Goal: Information Seeking & Learning: Stay updated

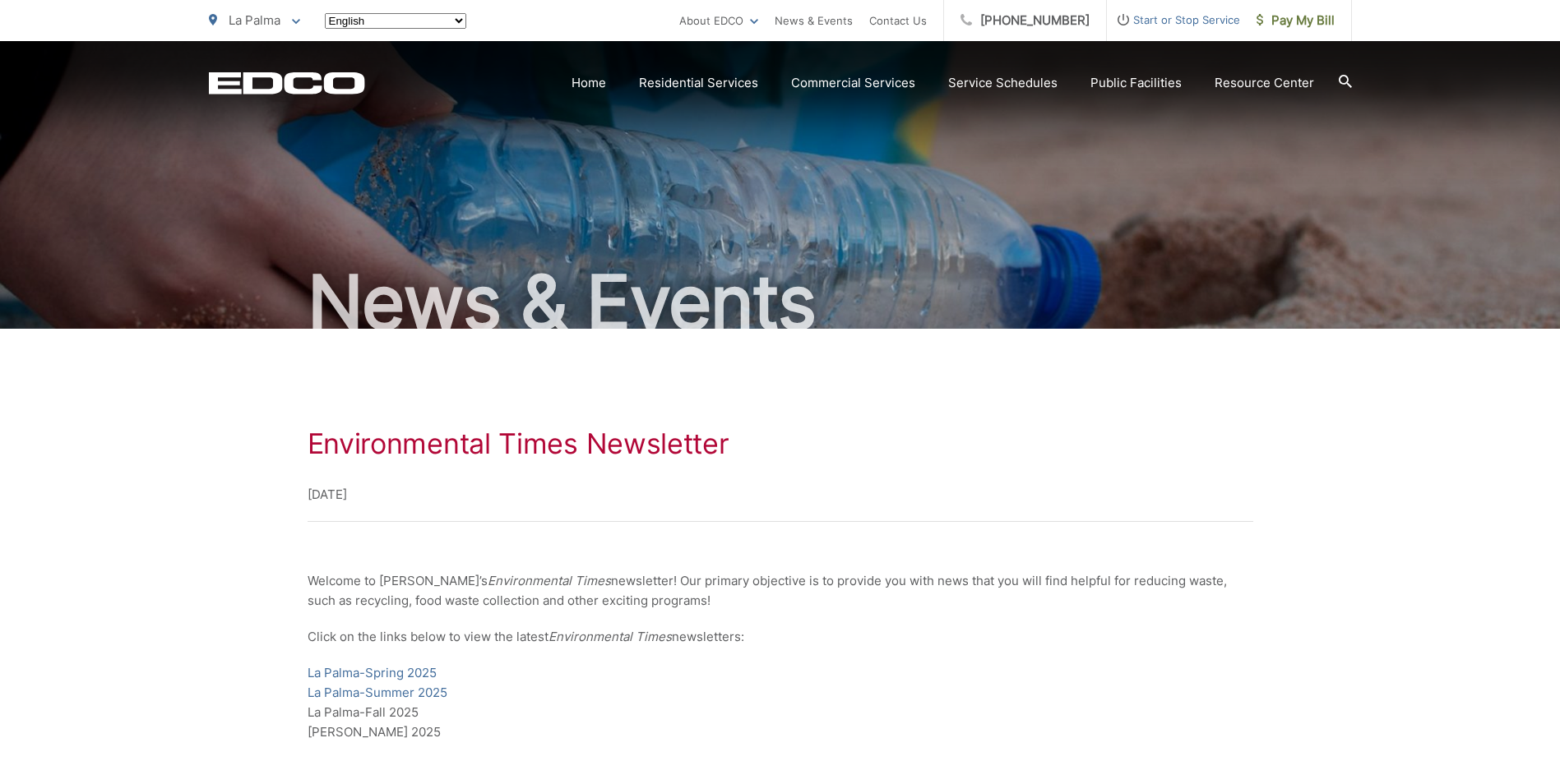
scroll to position [82, 0]
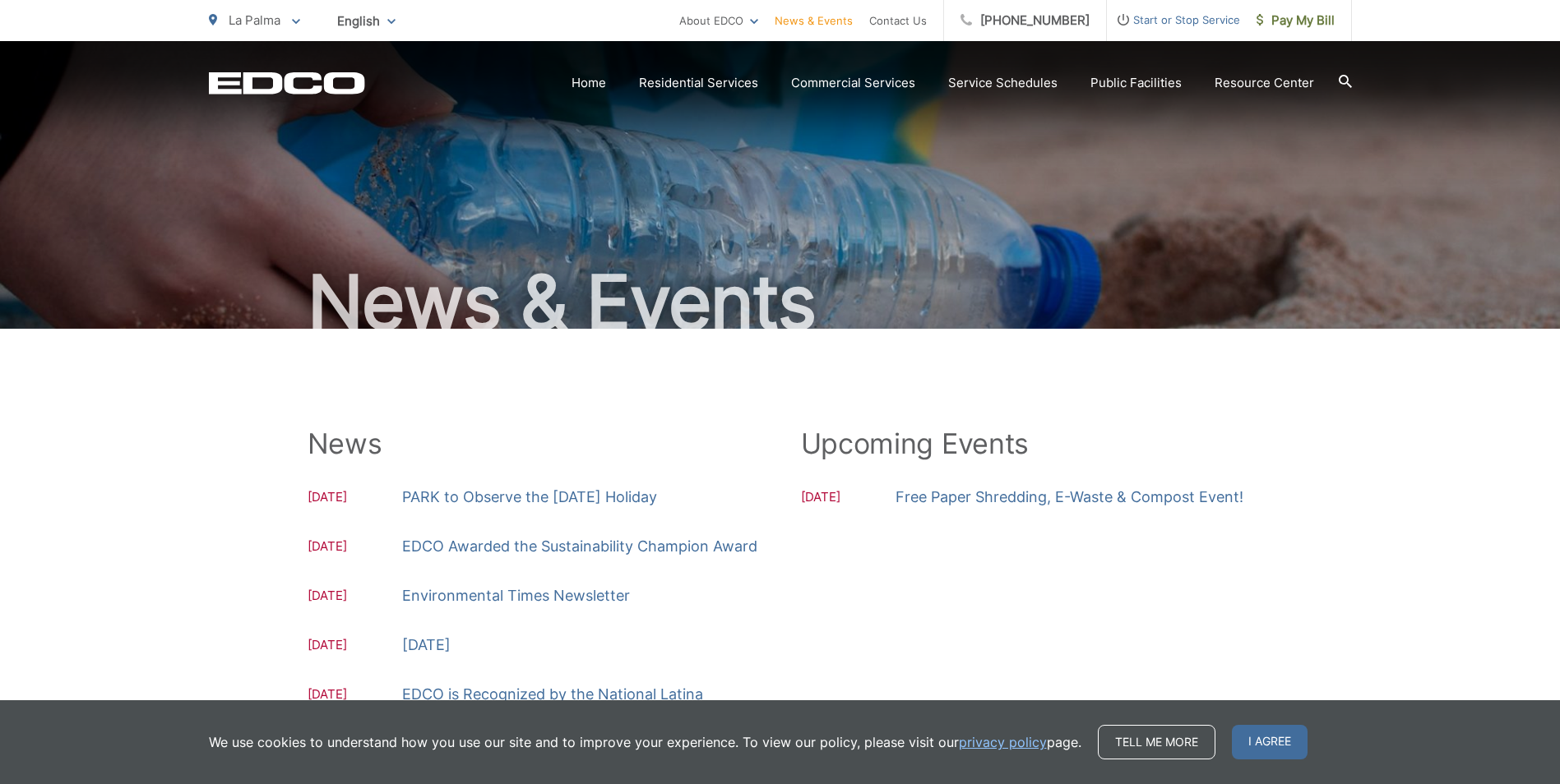
click at [273, 14] on span "La Palma" at bounding box center [255, 19] width 52 height 16
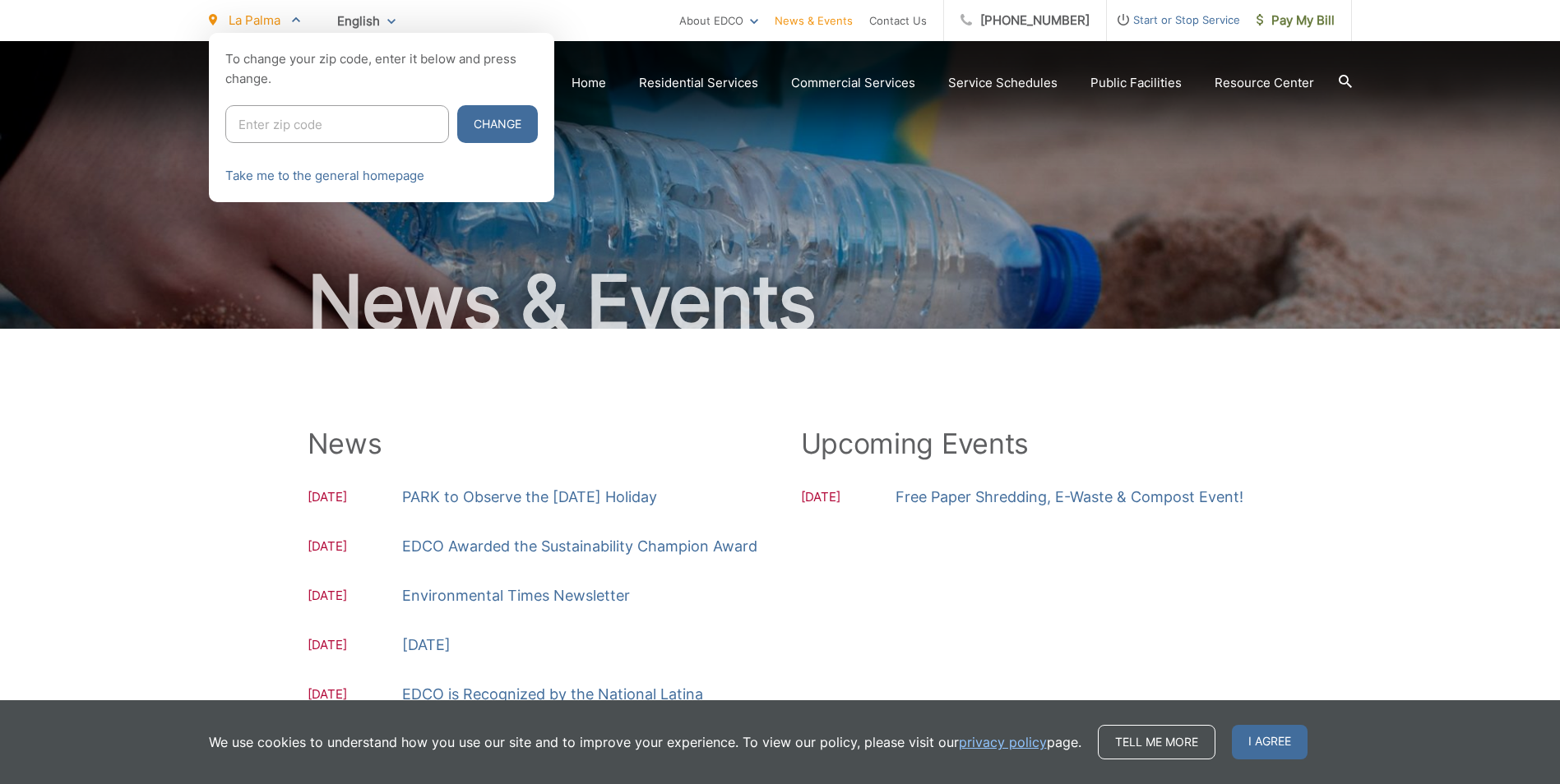
drag, startPoint x: 321, startPoint y: 128, endPoint x: 330, endPoint y: 137, distance: 12.7
click at [328, 126] on input "Enter zip code" at bounding box center [337, 124] width 223 height 38
type input "*"
type input "90755"
click at [458, 105] on button "Change" at bounding box center [497, 124] width 80 height 38
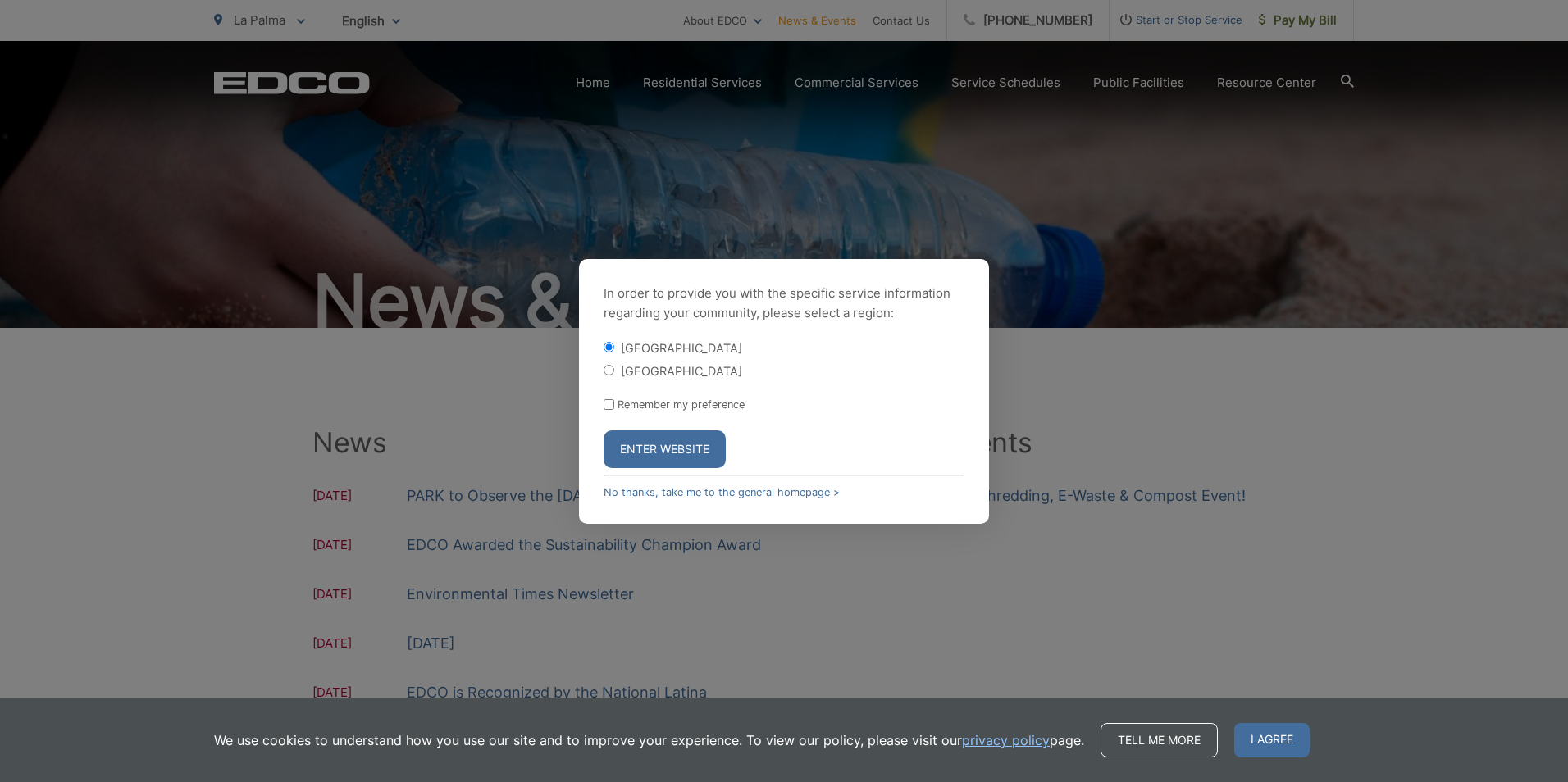
click at [612, 371] on input "[GEOGRAPHIC_DATA]" at bounding box center [609, 371] width 11 height 11
radio input "true"
click at [643, 442] on button "Enter Website" at bounding box center [664, 449] width 122 height 38
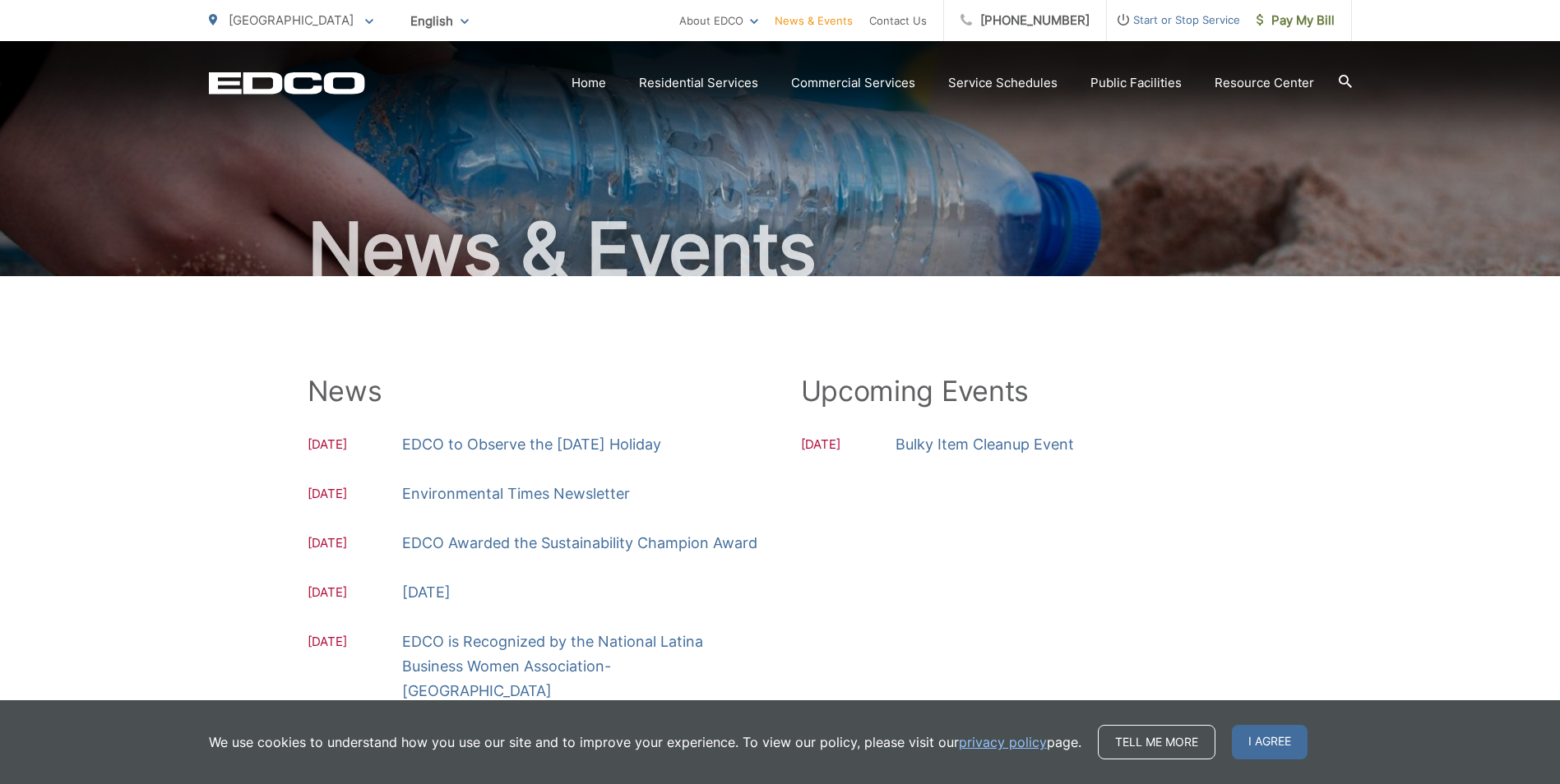
scroll to position [82, 0]
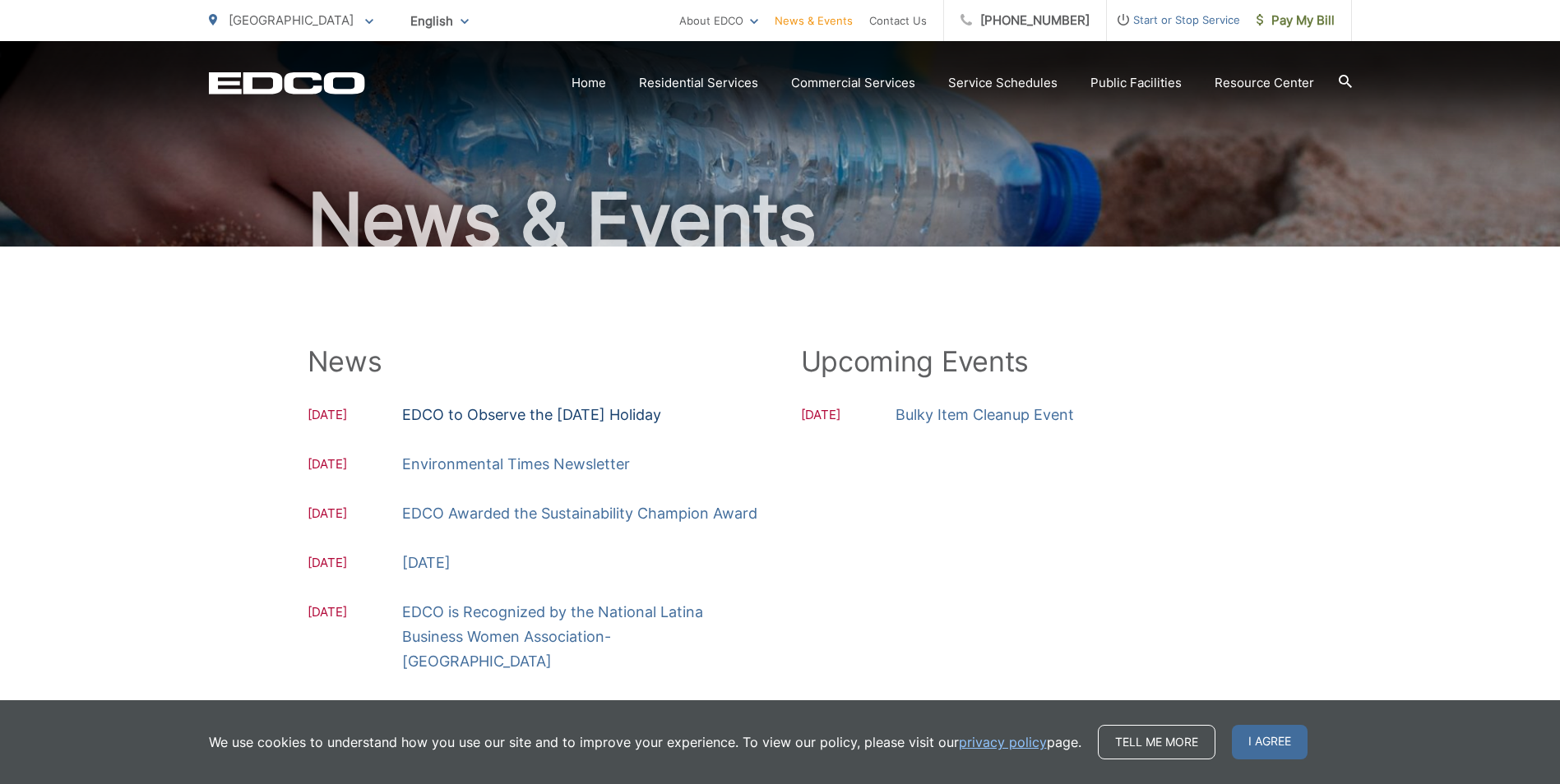
click at [557, 420] on link "EDCO to Observe the Labor Day Holiday" at bounding box center [531, 415] width 259 height 25
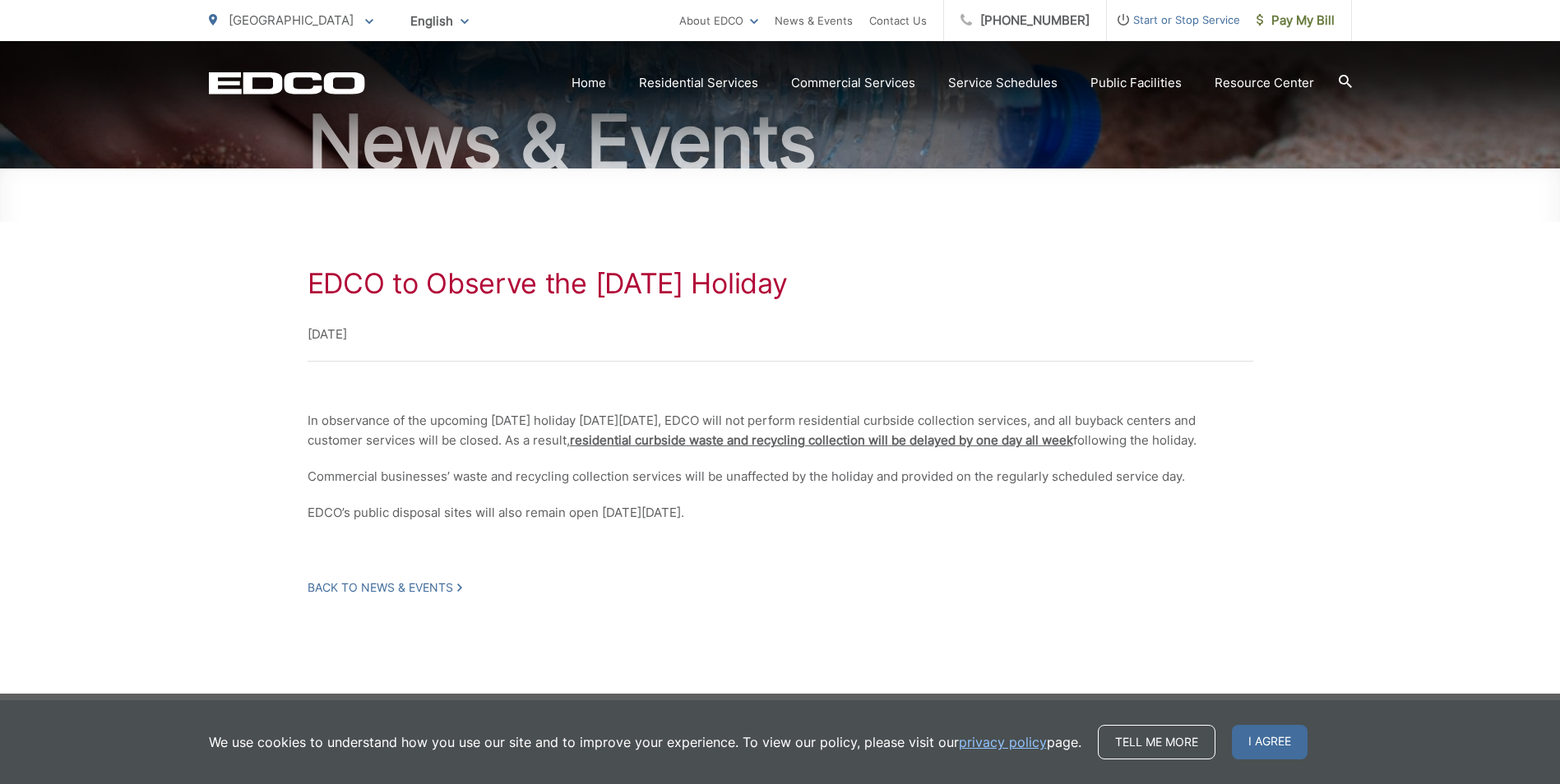
scroll to position [164, 0]
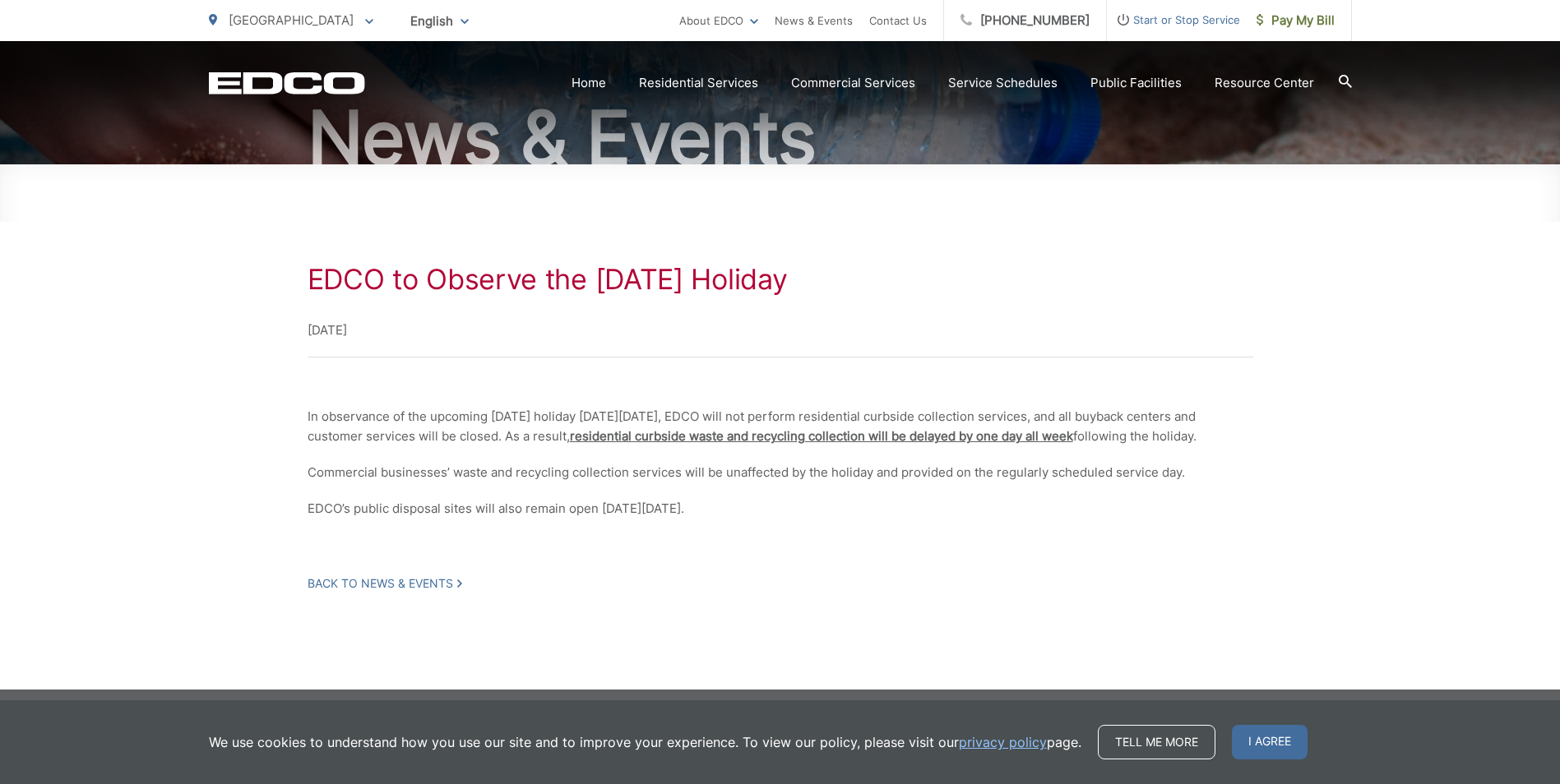
click at [584, 582] on div "EDCO to Observe the Labor Day Holiday September 1, 2025 In observance of the up…" at bounding box center [780, 427] width 946 height 328
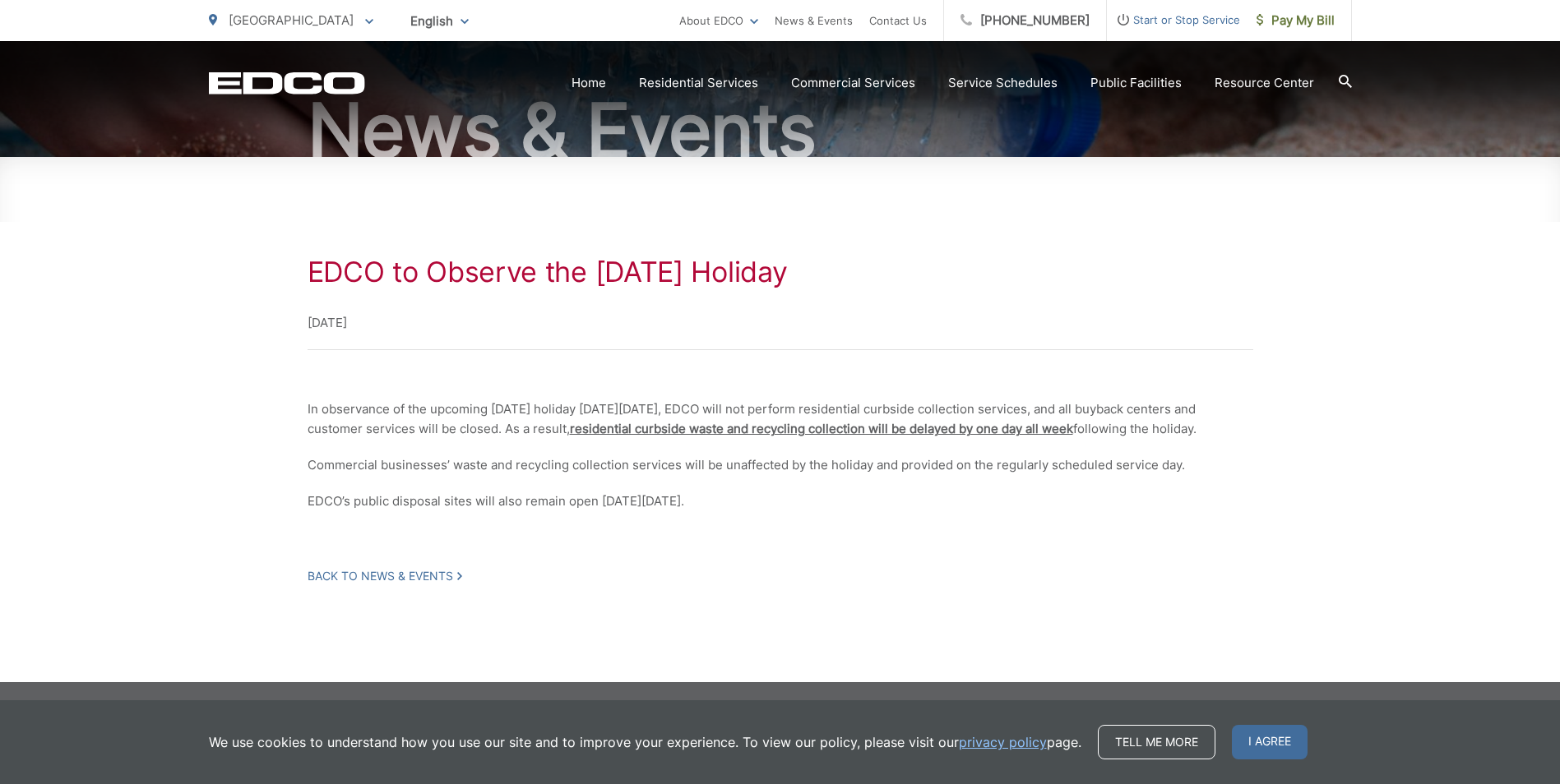
scroll to position [192, 0]
